Goal: Information Seeking & Learning: Check status

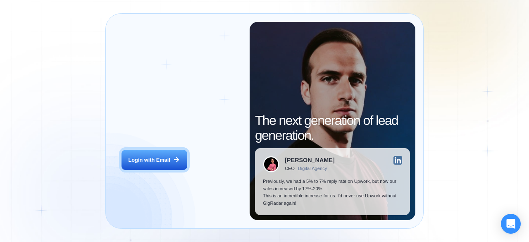
click at [170, 158] on button "Login with Email" at bounding box center [153, 160] width 65 height 21
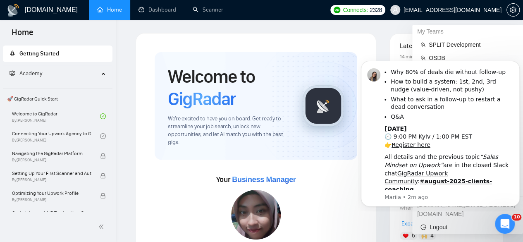
click at [450, 14] on span "havryliak.denys@gmail.com" at bounding box center [445, 10] width 121 height 26
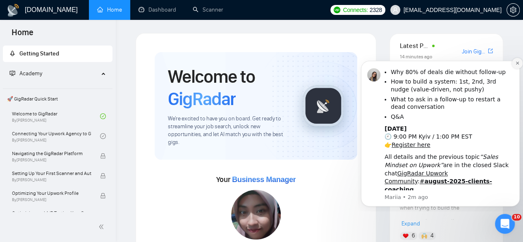
click at [516, 64] on icon "Dismiss notification" at bounding box center [516, 63] width 3 height 3
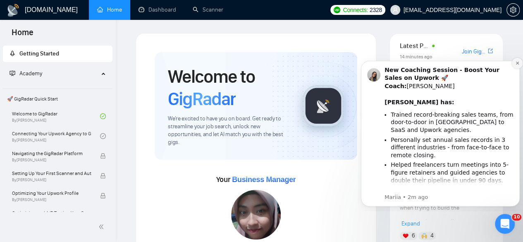
click at [517, 66] on button "Dismiss notification" at bounding box center [517, 63] width 11 height 11
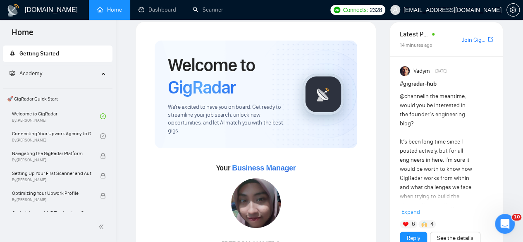
scroll to position [12, 0]
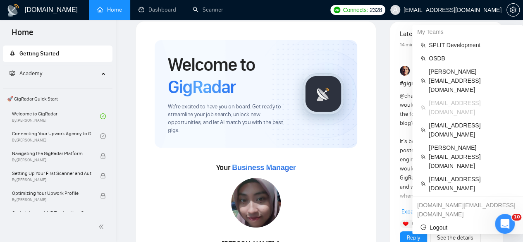
click at [481, 10] on span "havryliak.denys@gmail.com" at bounding box center [452, 10] width 98 height 0
click at [475, 37] on div "My Teams" at bounding box center [467, 31] width 111 height 13
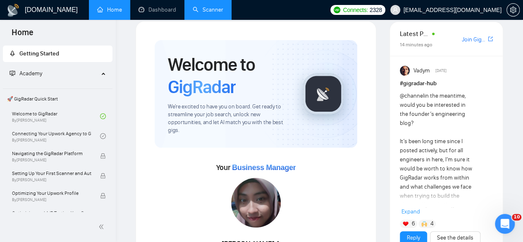
click at [206, 13] on link "Scanner" at bounding box center [208, 9] width 31 height 7
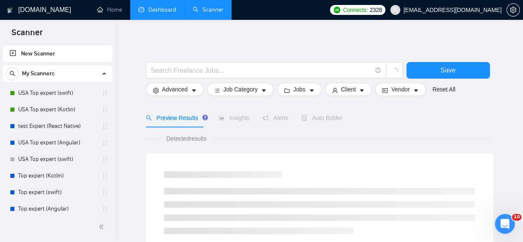
click at [160, 9] on link "Dashboard" at bounding box center [157, 9] width 38 height 7
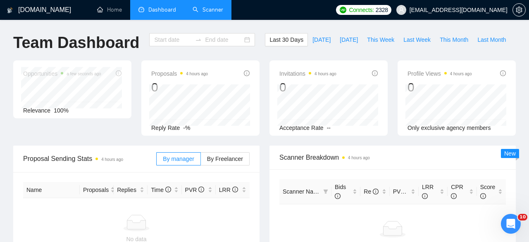
type input "2025-08-31"
type input "2025-09-30"
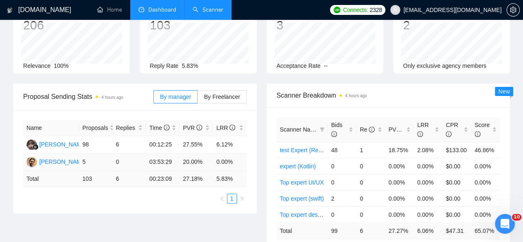
scroll to position [76, 0]
click at [189, 93] on span "By manager" at bounding box center [175, 96] width 31 height 7
click at [154, 98] on input "By manager" at bounding box center [154, 98] width 0 height 0
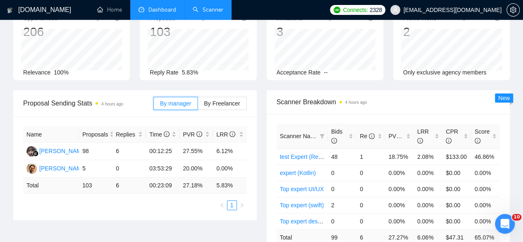
scroll to position [68, 0]
click at [217, 100] on span "By Freelancer" at bounding box center [222, 103] width 36 height 7
click at [198, 106] on input "By Freelancer" at bounding box center [198, 106] width 0 height 0
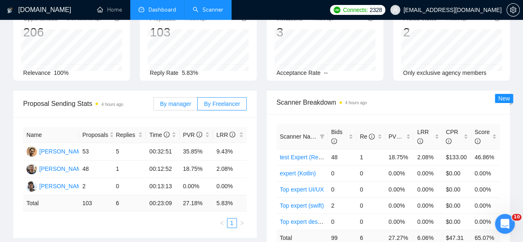
click at [189, 100] on span "By manager" at bounding box center [175, 103] width 31 height 7
click at [154, 106] on input "By manager" at bounding box center [154, 106] width 0 height 0
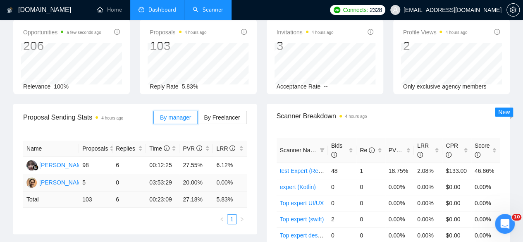
scroll to position [53, 0]
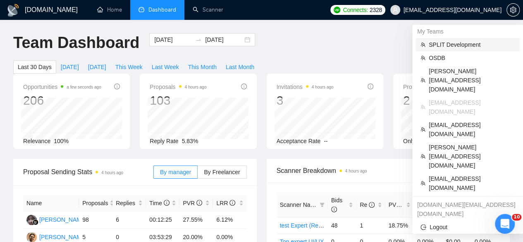
click at [455, 42] on span "SPLIT Development" at bounding box center [471, 44] width 86 height 9
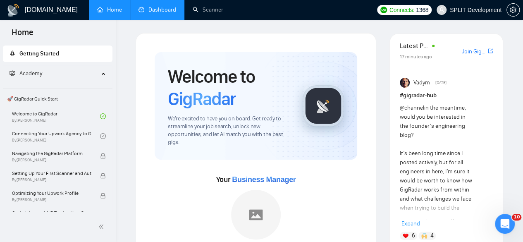
click at [165, 13] on link "Dashboard" at bounding box center [157, 9] width 38 height 7
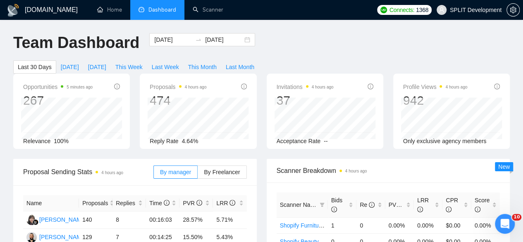
scroll to position [64, 0]
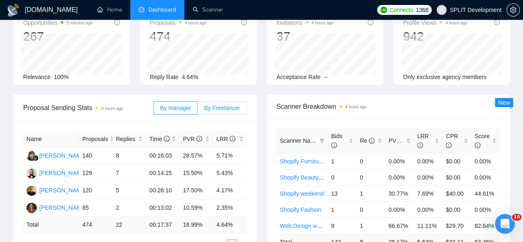
click at [226, 101] on label "By Freelancer" at bounding box center [222, 107] width 49 height 13
click at [198, 110] on input "By Freelancer" at bounding box center [198, 110] width 0 height 0
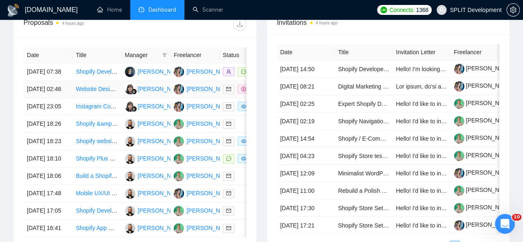
scroll to position [341, 0]
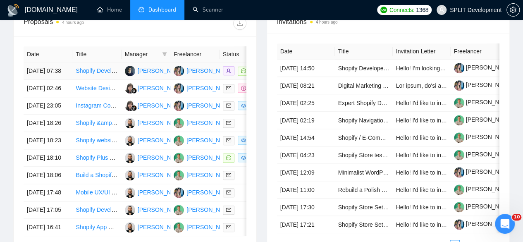
click at [117, 69] on td "Shopify Developer for Store Updates &amp; Customization" at bounding box center [96, 70] width 49 height 17
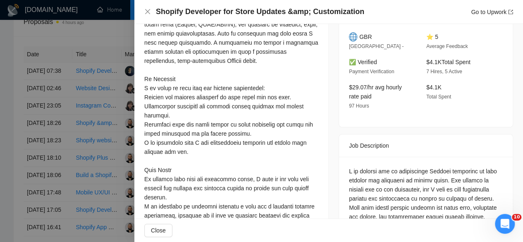
scroll to position [249, 0]
click at [109, 146] on div at bounding box center [261, 121] width 523 height 242
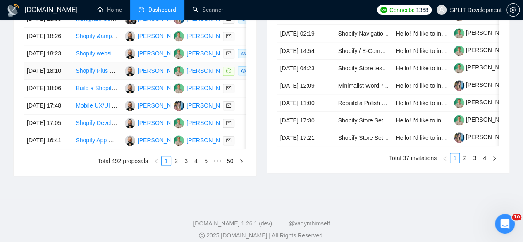
scroll to position [464, 0]
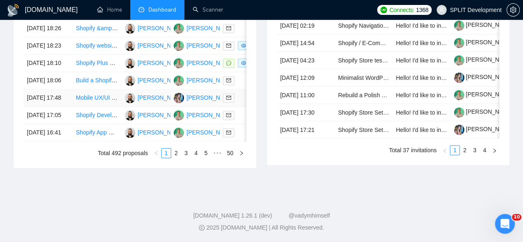
click at [132, 107] on td "Boris Chinchenko" at bounding box center [145, 97] width 49 height 17
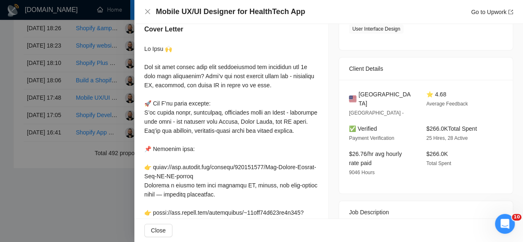
scroll to position [170, 0]
click at [114, 157] on div at bounding box center [261, 121] width 523 height 242
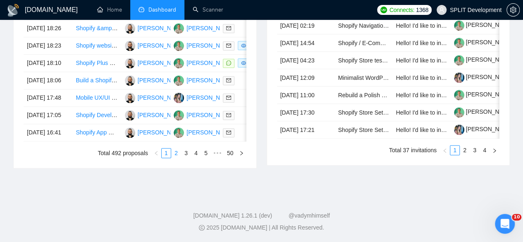
click at [180, 157] on link "2" at bounding box center [175, 152] width 9 height 9
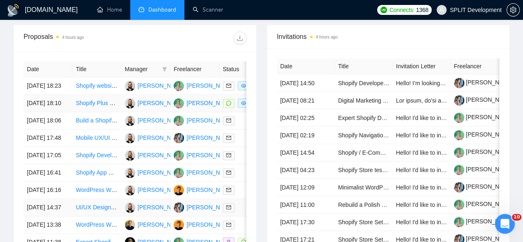
scroll to position [505, 0]
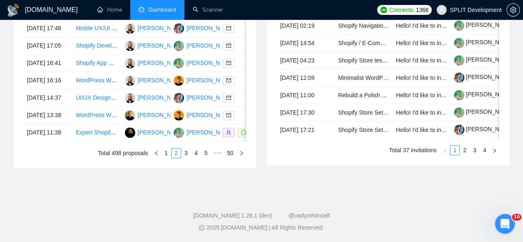
click at [188, 148] on div "Date Title Manager Freelancer Status 29 Sep, 2025 18:23 Shopify website develop…" at bounding box center [135, 55] width 223 height 206
click at [188, 152] on link "3" at bounding box center [185, 152] width 9 height 9
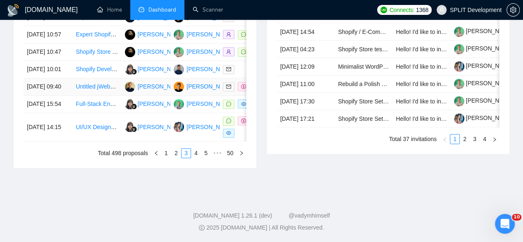
scroll to position [469, 0]
click at [125, 95] on td "Anton Hordin" at bounding box center [145, 86] width 49 height 17
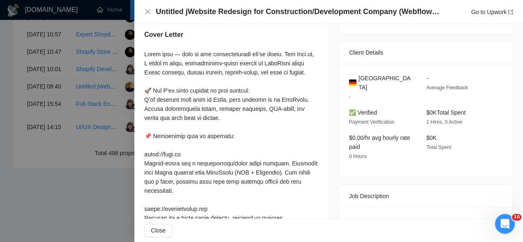
scroll to position [163, 0]
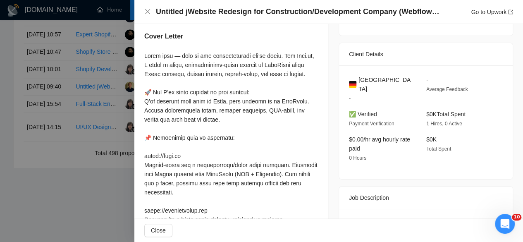
click at [100, 134] on div at bounding box center [261, 121] width 523 height 242
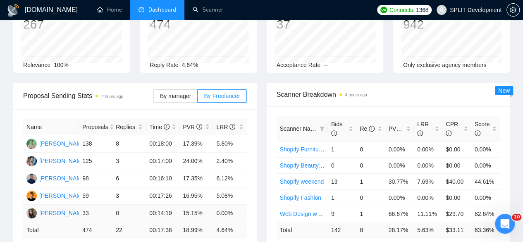
scroll to position [77, 0]
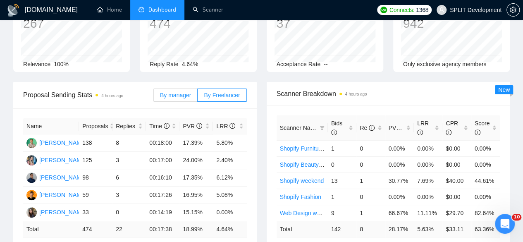
click at [184, 92] on span "By manager" at bounding box center [175, 95] width 31 height 7
click at [154, 97] on input "By manager" at bounding box center [154, 97] width 0 height 0
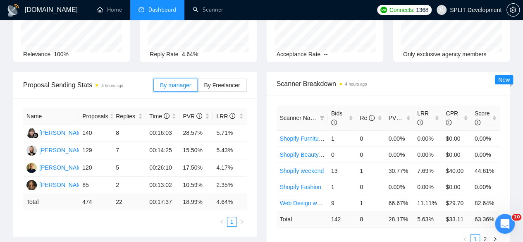
scroll to position [0, 0]
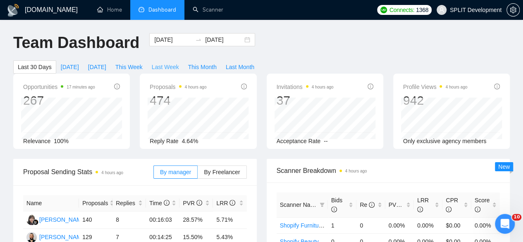
click at [179, 62] on span "Last Week" at bounding box center [165, 66] width 27 height 9
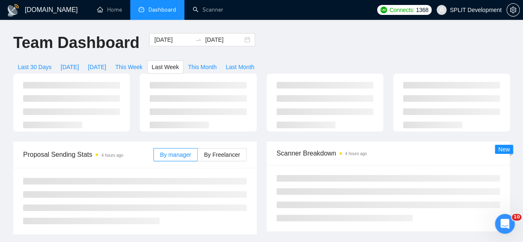
type input "2025-09-22"
type input "2025-09-28"
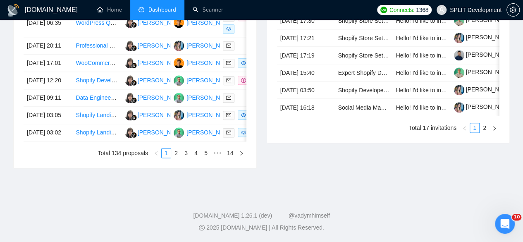
scroll to position [509, 0]
click at [177, 153] on link "2" at bounding box center [175, 152] width 9 height 9
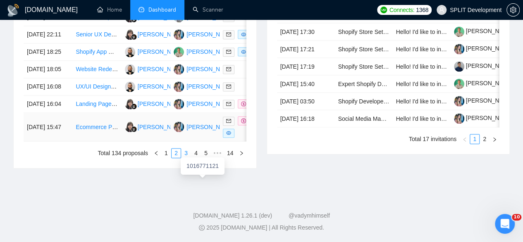
scroll to position [490, 0]
click at [193, 157] on link "4" at bounding box center [195, 152] width 9 height 9
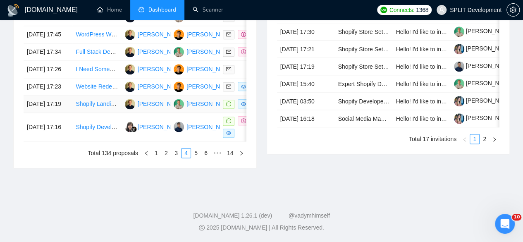
click at [122, 113] on td "Anton Hordin" at bounding box center [145, 103] width 49 height 17
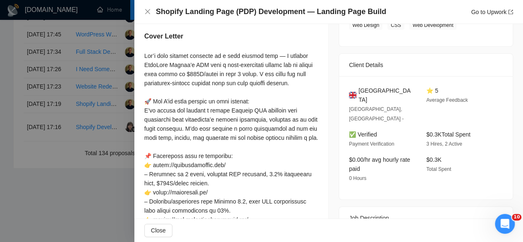
scroll to position [126, 0]
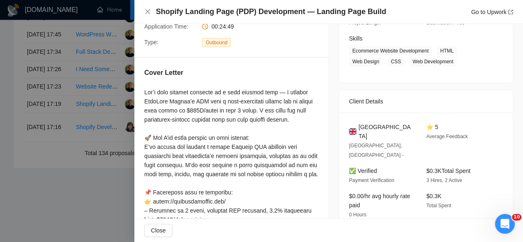
click at [99, 139] on div at bounding box center [261, 121] width 523 height 242
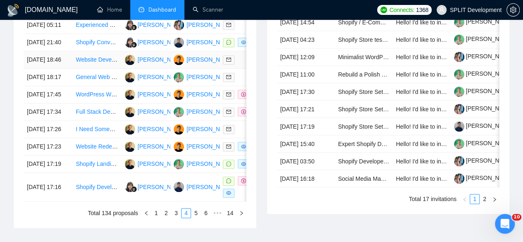
scroll to position [390, 0]
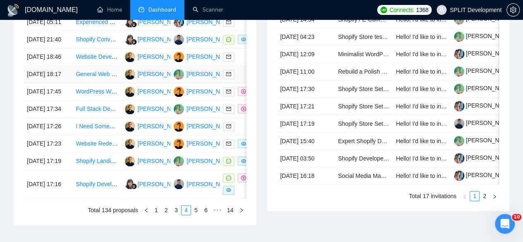
click at [162, 83] on td "Anton Hordin" at bounding box center [145, 74] width 49 height 17
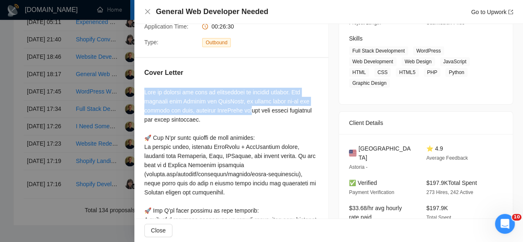
drag, startPoint x: 143, startPoint y: 89, endPoint x: 287, endPoint y: 98, distance: 144.0
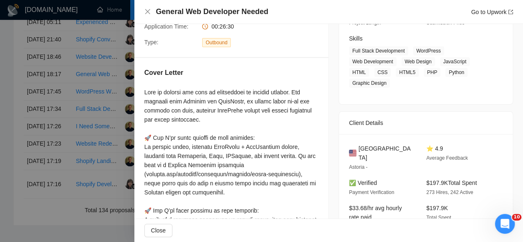
click at [122, 92] on div at bounding box center [261, 121] width 523 height 242
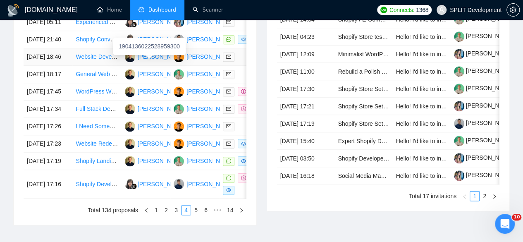
click at [125, 62] on div at bounding box center [131, 57] width 12 height 10
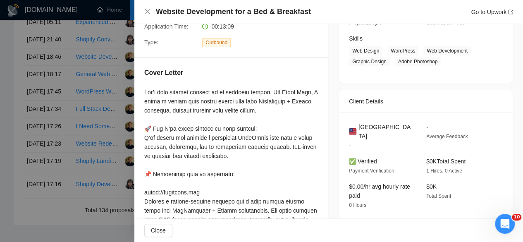
click at [122, 88] on div at bounding box center [261, 121] width 523 height 242
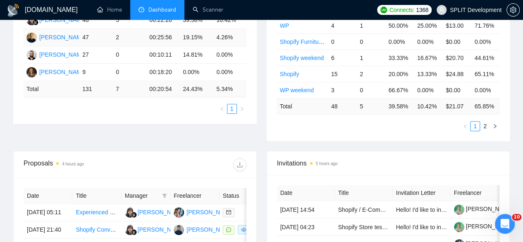
scroll to position [99, 0]
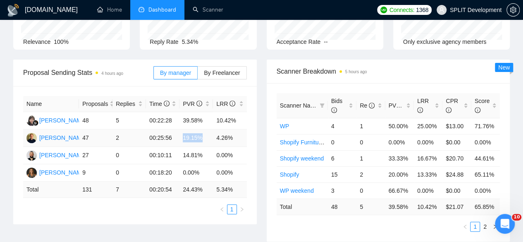
drag, startPoint x: 202, startPoint y: 125, endPoint x: 182, endPoint y: 126, distance: 20.3
click at [182, 129] on td "19.15%" at bounding box center [195, 137] width 33 height 17
drag, startPoint x: 206, startPoint y: 140, endPoint x: 178, endPoint y: 140, distance: 27.3
click at [178, 147] on tr "Boris Chinchenko 27 0 00:10:11 14.81% 0.00%" at bounding box center [135, 155] width 224 height 17
drag, startPoint x: 206, startPoint y: 124, endPoint x: 182, endPoint y: 121, distance: 23.7
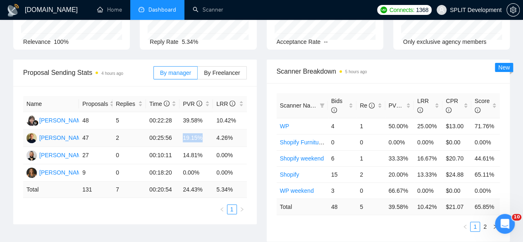
click at [182, 129] on td "19.15%" at bounding box center [195, 137] width 33 height 17
drag, startPoint x: 203, startPoint y: 141, endPoint x: 181, endPoint y: 122, distance: 28.7
click at [181, 122] on tbody "Viviani Novitasari 48 5 00:22:28 39.58% 10.42% Anton Hordin 47 2 00:25:56 19.15…" at bounding box center [135, 146] width 224 height 69
click at [262, 161] on div "Scanner Breakdown 5 hours ago Scanner Name Bids Re PVR LRR CPR Score WP 4 1 50.…" at bounding box center [388, 150] width 253 height 182
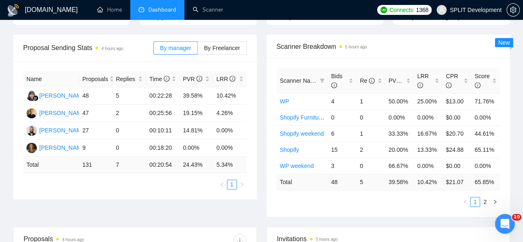
scroll to position [121, 0]
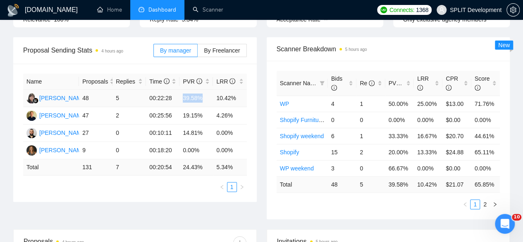
drag, startPoint x: 204, startPoint y: 83, endPoint x: 183, endPoint y: 85, distance: 20.4
click at [183, 90] on td "39.58%" at bounding box center [195, 98] width 33 height 17
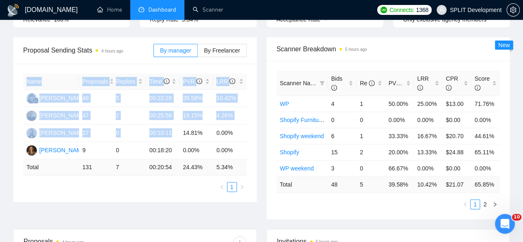
drag, startPoint x: 170, startPoint y: 119, endPoint x: 257, endPoint y: 107, distance: 88.0
click at [257, 107] on div "Proposal Sending Stats 4 hours ago By manager By Freelancer Name Proposals Repl…" at bounding box center [134, 119] width 253 height 164
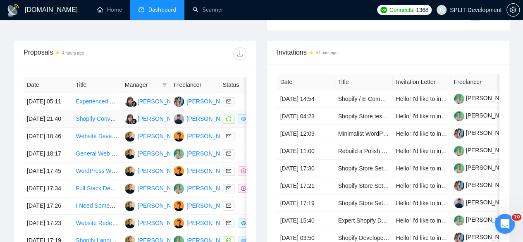
scroll to position [311, 0]
click at [152, 98] on td "Viviani Novitasari" at bounding box center [145, 101] width 49 height 17
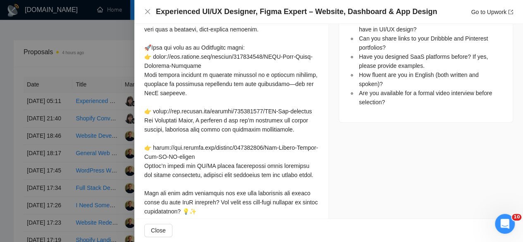
scroll to position [567, 0]
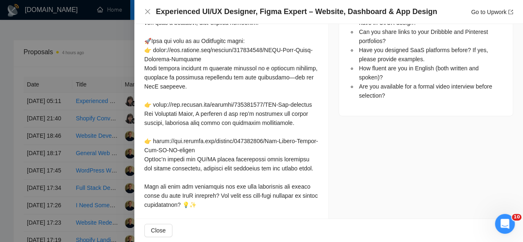
click at [78, 69] on div at bounding box center [261, 121] width 523 height 242
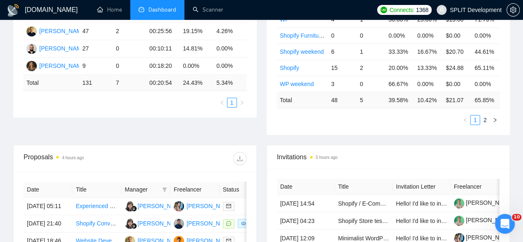
scroll to position [271, 0]
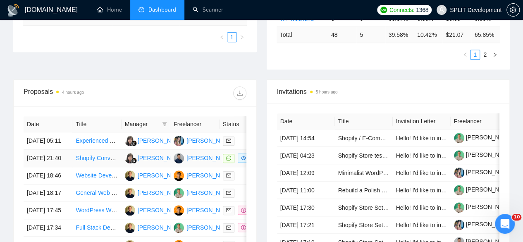
click at [127, 164] on td "Viviani Novitasari" at bounding box center [145, 158] width 49 height 17
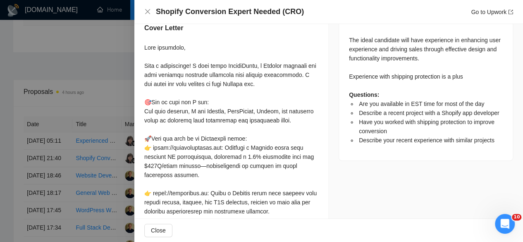
scroll to position [449, 0]
drag, startPoint x: 146, startPoint y: 73, endPoint x: 202, endPoint y: 75, distance: 55.4
click at [202, 75] on div at bounding box center [231, 193] width 174 height 300
click at [269, 92] on div at bounding box center [231, 193] width 174 height 300
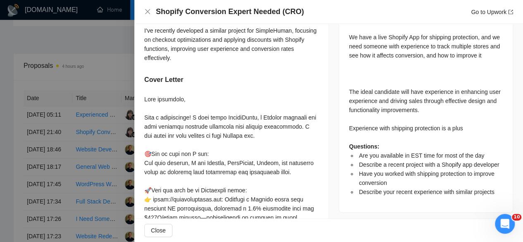
scroll to position [395, 0]
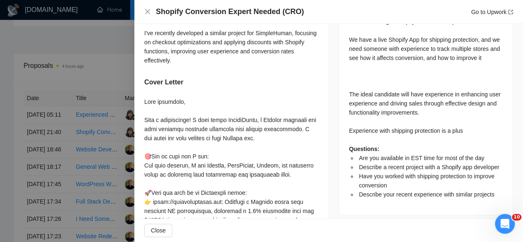
click at [135, 133] on div "Are you available in EST time for most of the day I am generally available in E…" at bounding box center [231, 123] width 194 height 574
click at [117, 138] on div at bounding box center [261, 121] width 523 height 242
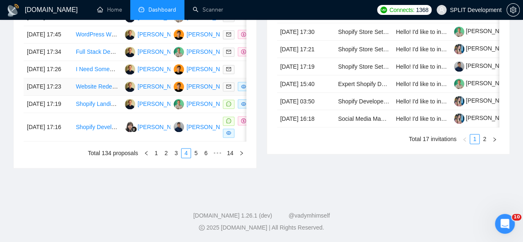
scroll to position [461, 0]
click at [204, 141] on td "Yaroslav Nohin" at bounding box center [194, 127] width 49 height 29
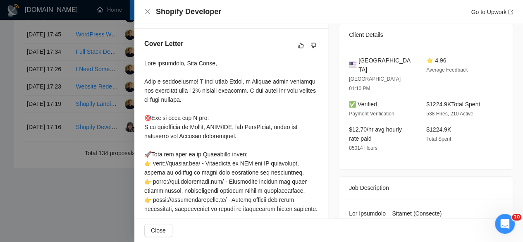
scroll to position [202, 0]
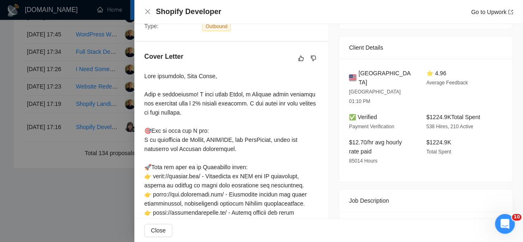
click at [81, 162] on div at bounding box center [261, 121] width 523 height 242
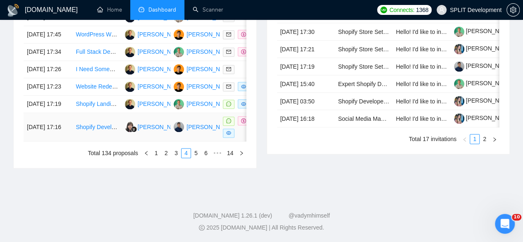
scroll to position [478, 0]
click at [198, 157] on link "5" at bounding box center [195, 152] width 9 height 9
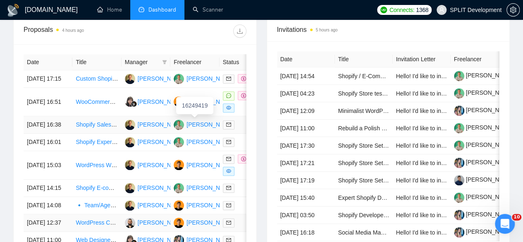
scroll to position [323, 0]
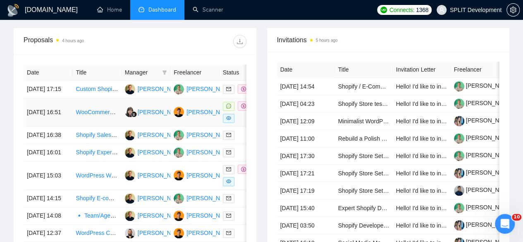
click at [136, 111] on td "Viviani Novitasari" at bounding box center [145, 112] width 49 height 29
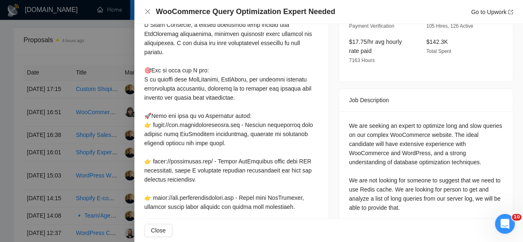
scroll to position [269, 0]
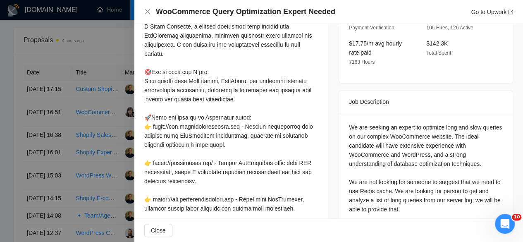
click at [70, 130] on div at bounding box center [261, 121] width 523 height 242
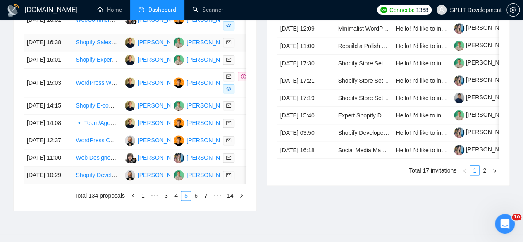
scroll to position [509, 0]
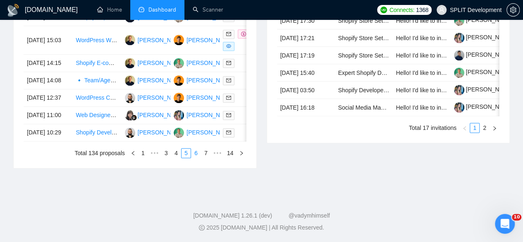
click at [196, 152] on link "6" at bounding box center [195, 152] width 9 height 9
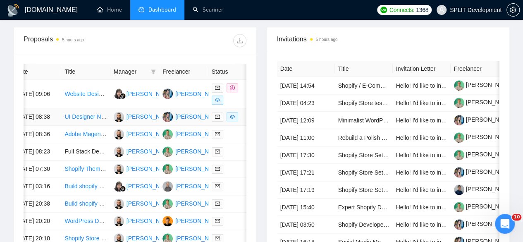
scroll to position [0, 0]
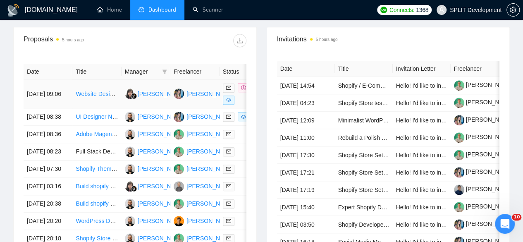
click at [156, 88] on td "Viviani Novitasari" at bounding box center [145, 94] width 49 height 29
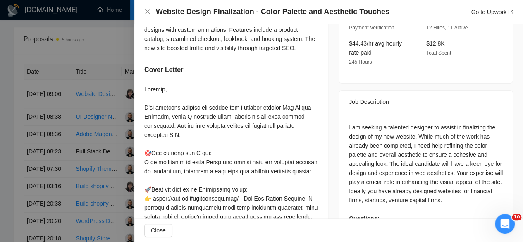
click at [117, 116] on div at bounding box center [261, 121] width 523 height 242
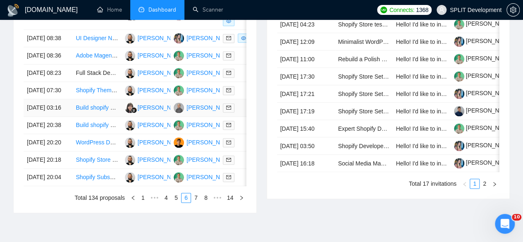
scroll to position [481, 0]
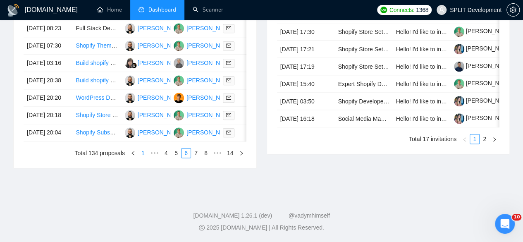
click at [145, 157] on link "1" at bounding box center [142, 152] width 9 height 9
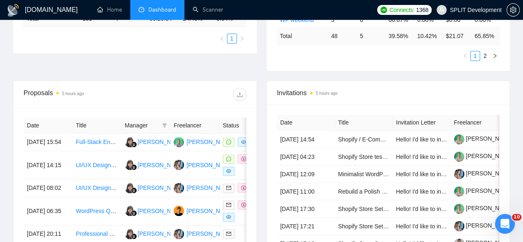
scroll to position [281, 0]
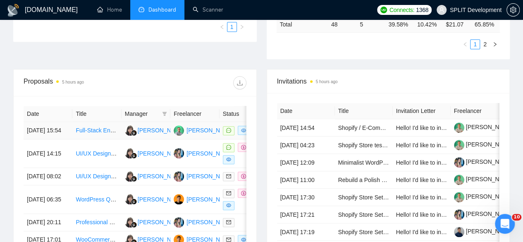
click at [122, 129] on td "Viviani Novitasari" at bounding box center [145, 130] width 49 height 17
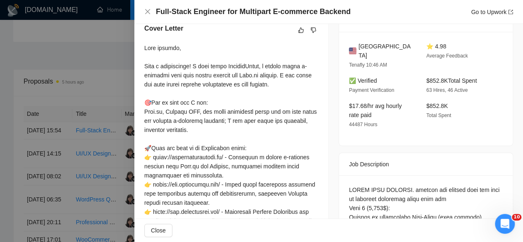
scroll to position [217, 0]
click at [102, 131] on div at bounding box center [261, 121] width 523 height 242
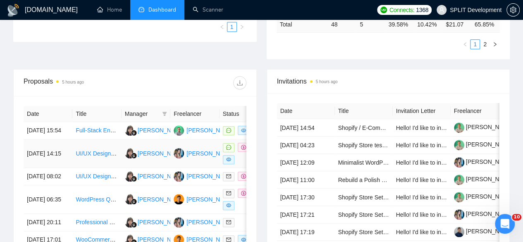
click at [119, 139] on td "UI/UX Designer for E-commerce Management System" at bounding box center [96, 153] width 49 height 29
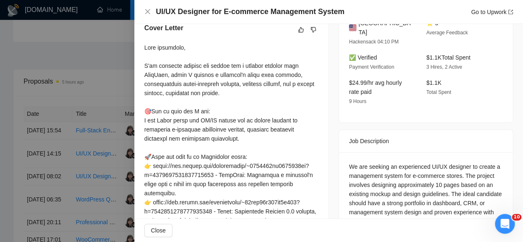
scroll to position [231, 0]
click at [117, 129] on div at bounding box center [261, 121] width 523 height 242
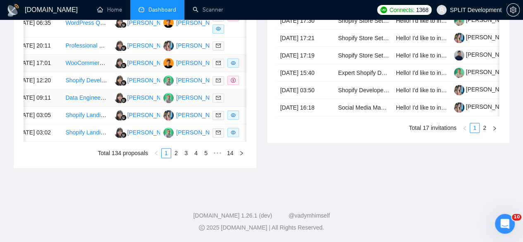
scroll to position [498, 0]
click at [179, 157] on link "2" at bounding box center [175, 152] width 9 height 9
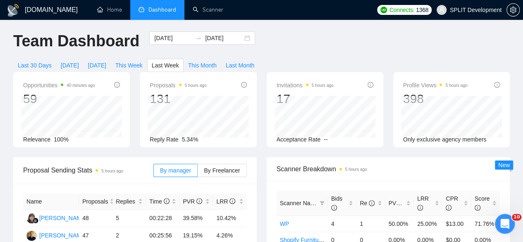
scroll to position [0, 0]
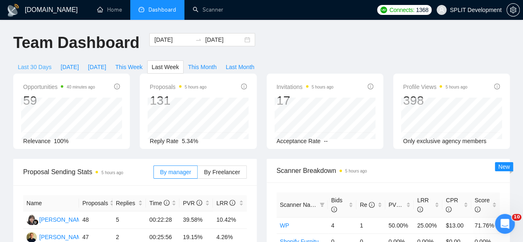
click at [52, 62] on span "Last 30 Days" at bounding box center [35, 66] width 34 height 9
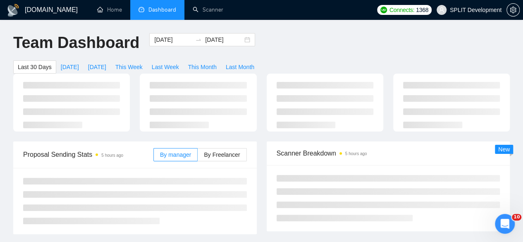
type input "2025-08-31"
type input "2025-09-30"
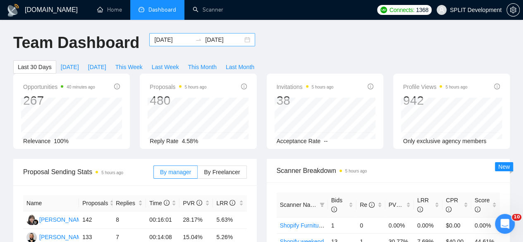
click at [215, 37] on input "2025-09-30" at bounding box center [224, 39] width 38 height 9
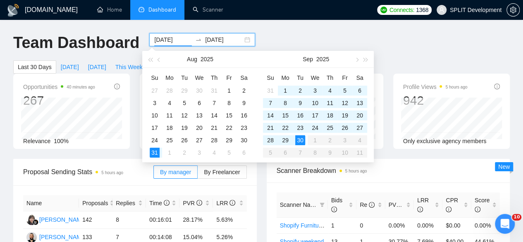
click at [183, 40] on input "2025-08-31" at bounding box center [173, 39] width 38 height 9
click at [162, 57] on button "button" at bounding box center [159, 59] width 9 height 17
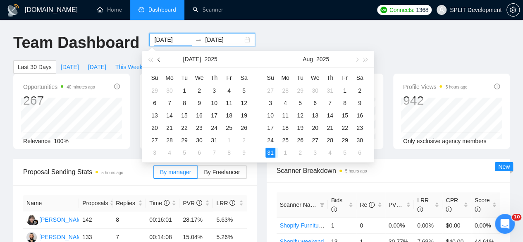
click at [162, 57] on button "button" at bounding box center [159, 59] width 9 height 17
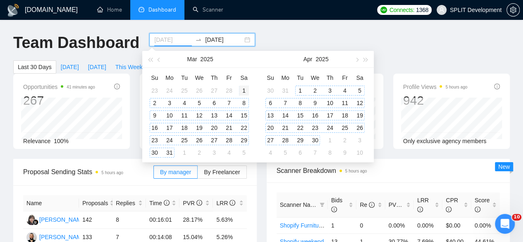
type input "2025-03-01"
click at [241, 89] on div "1" at bounding box center [244, 91] width 10 height 10
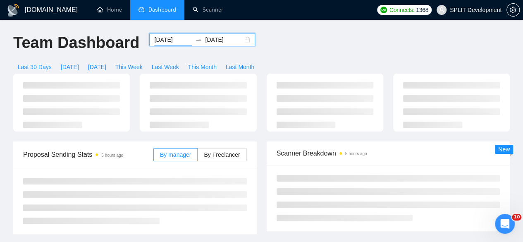
click at [222, 36] on input "2025-09-30" at bounding box center [224, 39] width 38 height 9
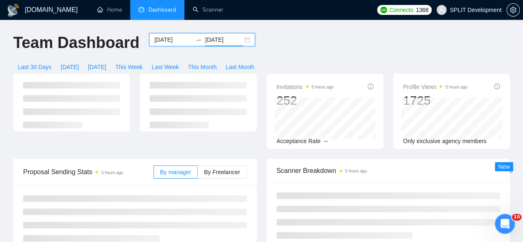
click at [225, 40] on input "2025-09-30" at bounding box center [224, 39] width 38 height 9
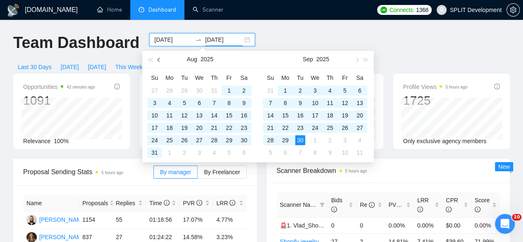
click at [157, 58] on button "button" at bounding box center [159, 59] width 9 height 17
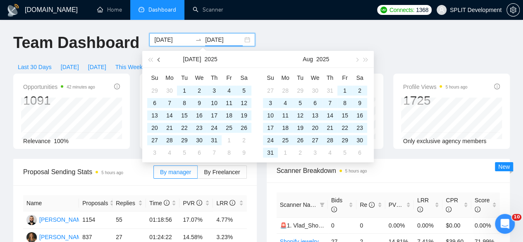
click at [157, 58] on button "button" at bounding box center [159, 59] width 9 height 17
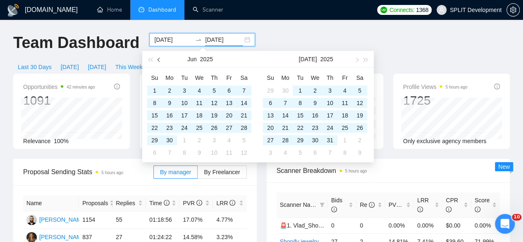
click at [157, 58] on button "button" at bounding box center [159, 59] width 9 height 17
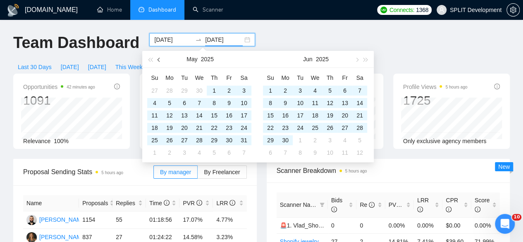
click at [157, 58] on button "button" at bounding box center [159, 59] width 9 height 17
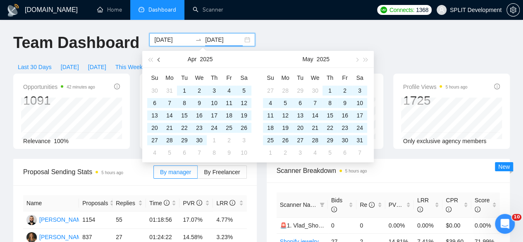
click at [157, 58] on button "button" at bounding box center [159, 59] width 9 height 17
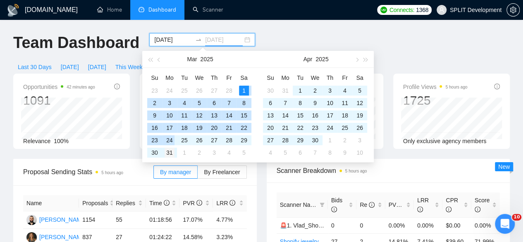
type input "2025-03-31"
click at [170, 146] on td "31" at bounding box center [169, 152] width 15 height 12
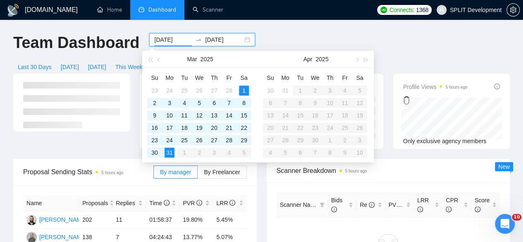
click at [390, 116] on div "Profile Views 5 hours ago 0 Only exclusive agency members" at bounding box center [451, 111] width 126 height 75
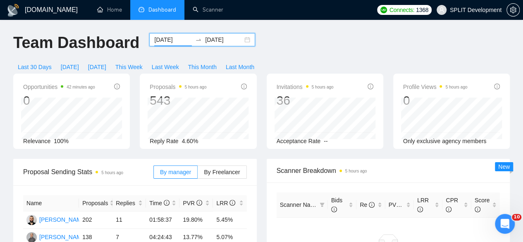
click at [180, 40] on input "2025-03-01" at bounding box center [173, 39] width 38 height 9
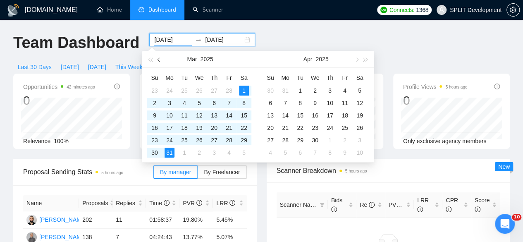
click at [157, 59] on button "button" at bounding box center [159, 59] width 9 height 17
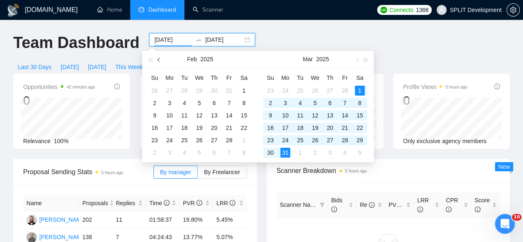
click at [157, 59] on button "button" at bounding box center [159, 59] width 9 height 17
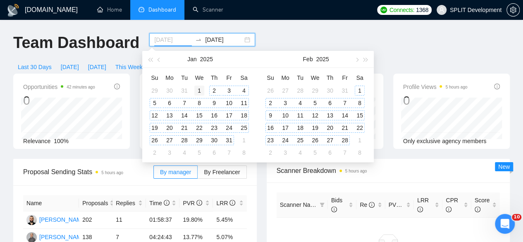
type input "2025-01-01"
click at [200, 88] on div "1" at bounding box center [199, 91] width 10 height 10
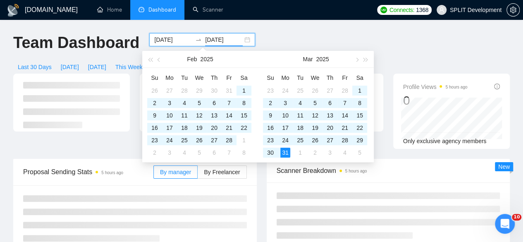
click at [226, 41] on input "2025-03-31" at bounding box center [224, 39] width 38 height 9
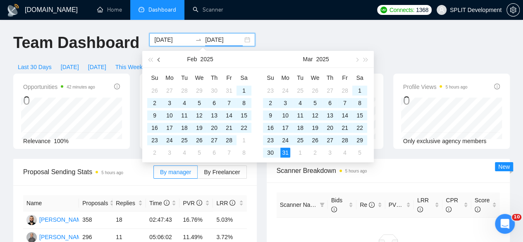
click at [159, 59] on span "button" at bounding box center [159, 59] width 4 height 4
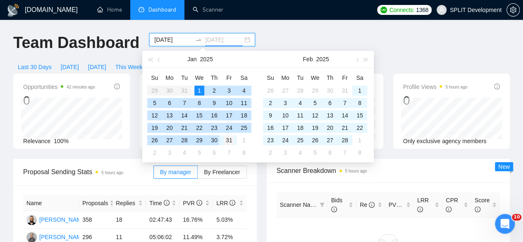
type input "2025-01-31"
click at [224, 137] on div "31" at bounding box center [229, 140] width 10 height 10
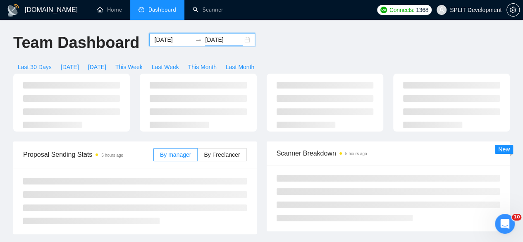
click at [262, 175] on div "Scanner Breakdown 5 hours ago New" at bounding box center [388, 186] width 253 height 90
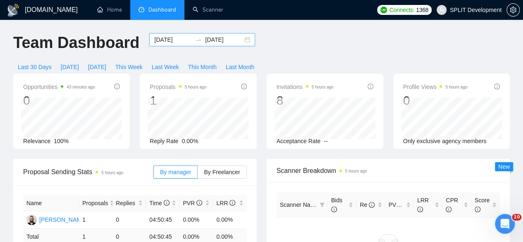
click at [207, 38] on div "2025-01-01 2025-01-31" at bounding box center [202, 39] width 106 height 13
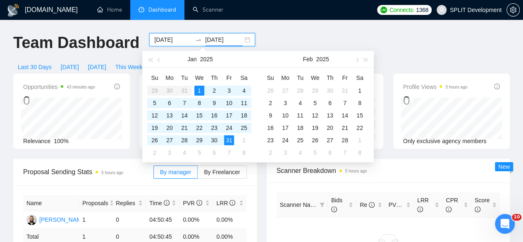
click at [207, 38] on input "2025-01-31" at bounding box center [224, 39] width 38 height 9
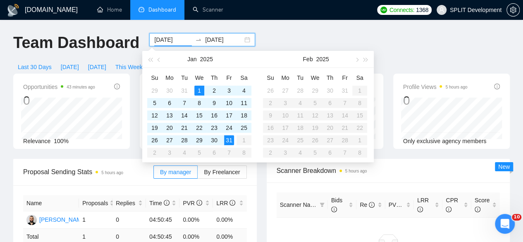
click at [181, 39] on input "2025-01-01" at bounding box center [173, 39] width 38 height 9
type input "2025-01-01"
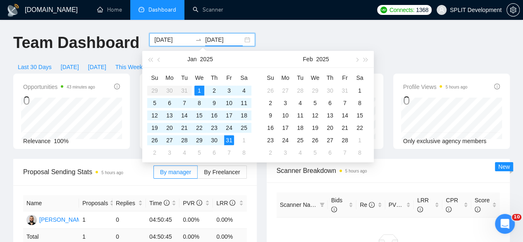
click at [231, 42] on input "2025-01-31" at bounding box center [224, 39] width 38 height 9
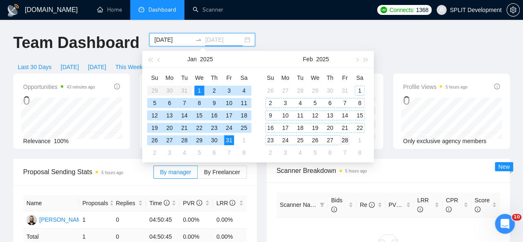
type input "2025-02-28"
click at [346, 140] on div "28" at bounding box center [345, 140] width 10 height 10
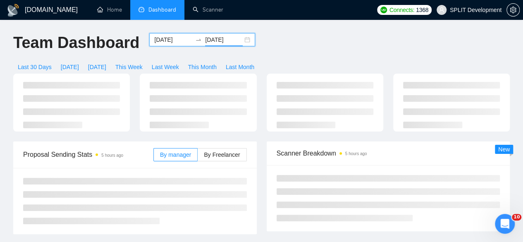
click at [174, 39] on input "2025-01-01" at bounding box center [173, 39] width 38 height 9
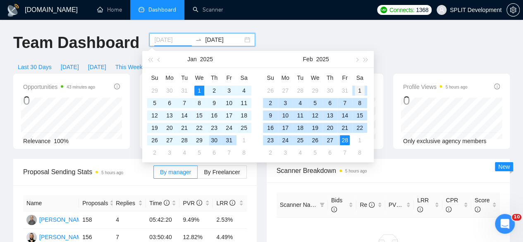
type input "2025-02-01"
click at [359, 92] on div "1" at bounding box center [360, 91] width 10 height 10
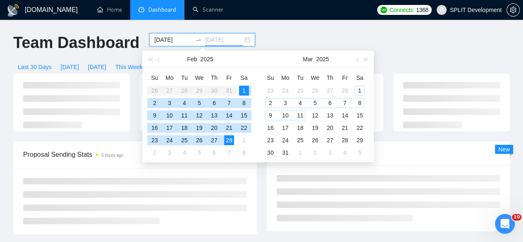
type input "2025-02-28"
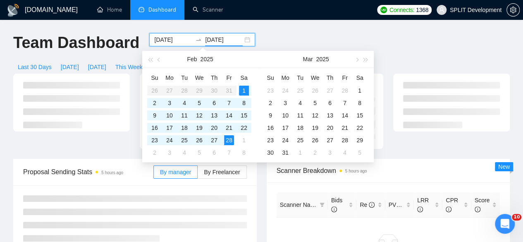
click at [262, 187] on div "Scanner Breakdown 5 hours ago Scanner Name Bids Re PVR LRR CPR Score No data To…" at bounding box center [388, 232] width 253 height 147
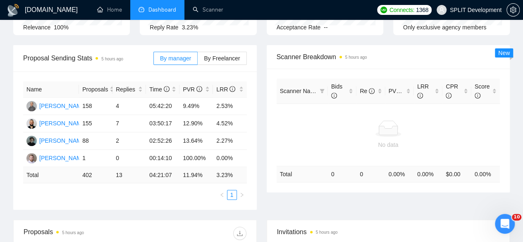
scroll to position [89, 0]
